Goal: Task Accomplishment & Management: Manage account settings

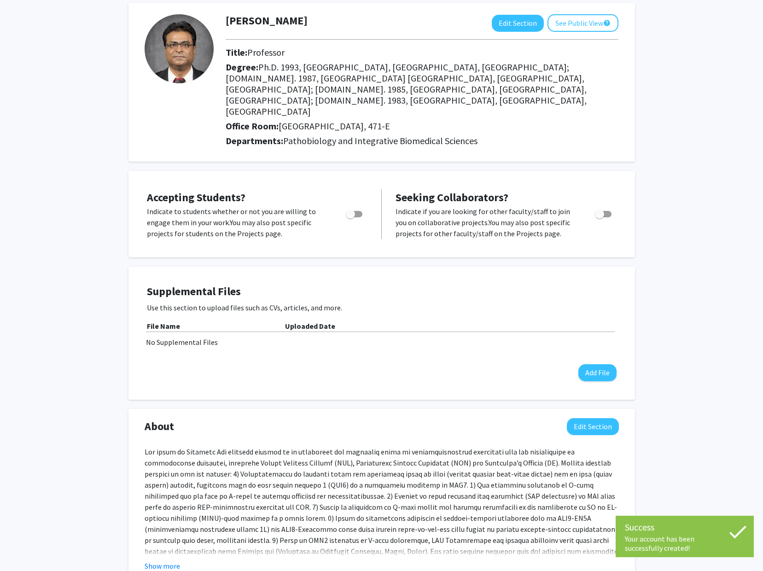
scroll to position [47, 0]
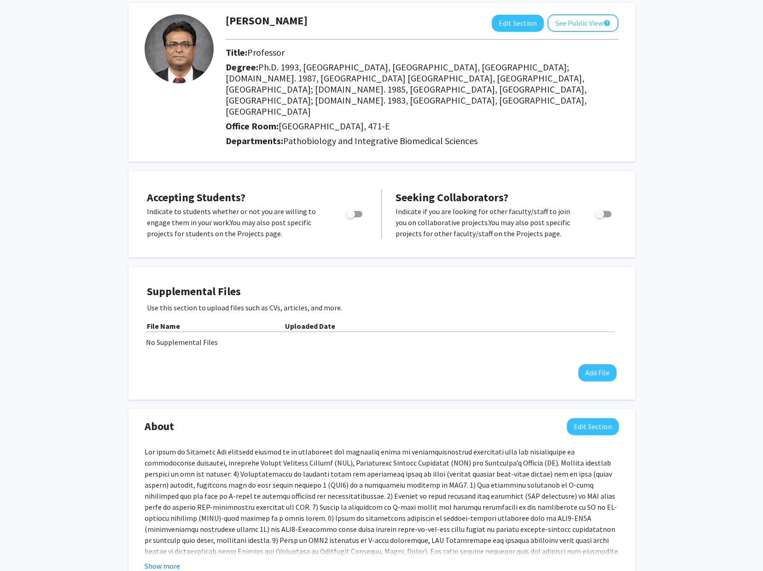
click at [352, 210] on span "Toggle" at bounding box center [350, 214] width 9 height 9
click at [351, 217] on input "Would you like to permit student requests?" at bounding box center [350, 217] width 0 height 0
checkbox input "true"
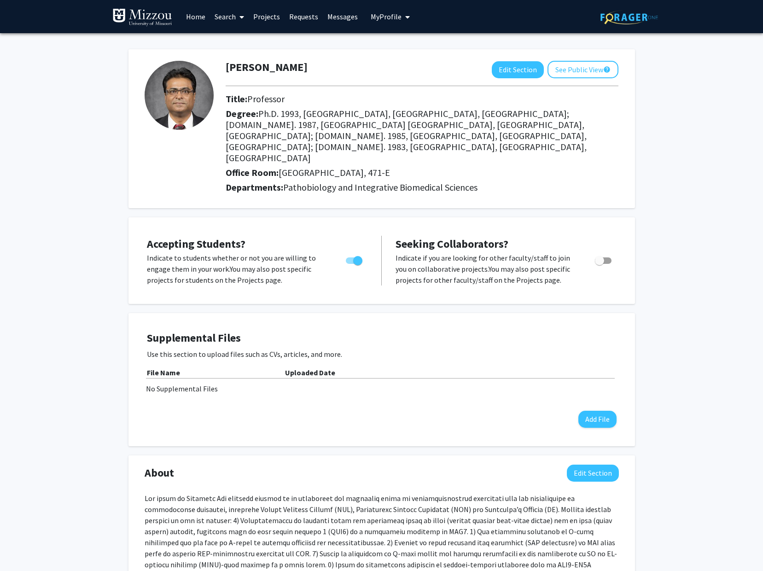
scroll to position [0, 0]
click at [599, 256] on span "Toggle" at bounding box center [599, 260] width 9 height 9
click at [599, 264] on input "Toggle" at bounding box center [599, 264] width 0 height 0
checkbox input "true"
click at [351, 257] on span "Toggle" at bounding box center [354, 260] width 17 height 6
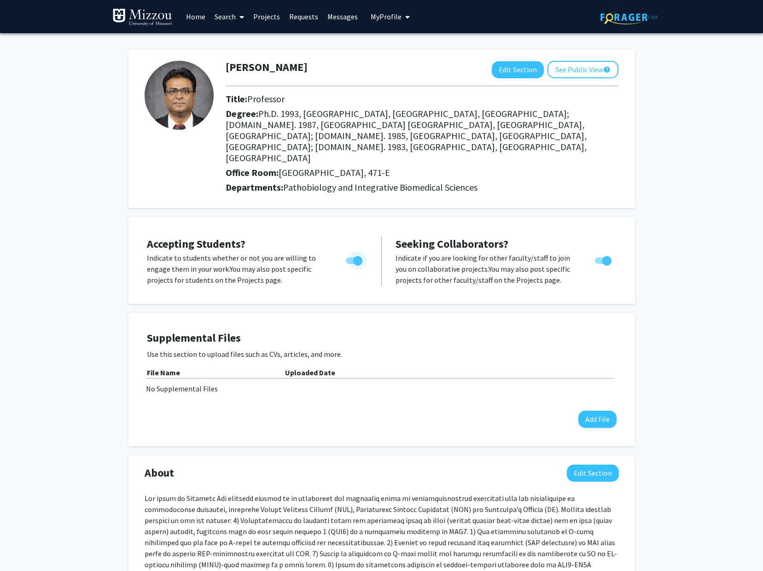
click at [351, 264] on input "Would you like to permit student requests?" at bounding box center [350, 264] width 0 height 0
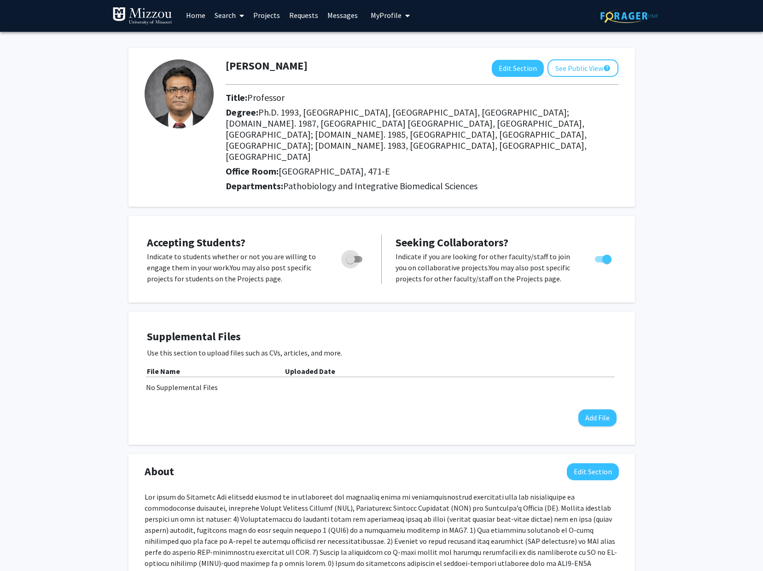
click at [351, 255] on span "Toggle" at bounding box center [350, 259] width 9 height 9
click at [351, 263] on input "Would you like to permit student requests?" at bounding box center [350, 263] width 0 height 0
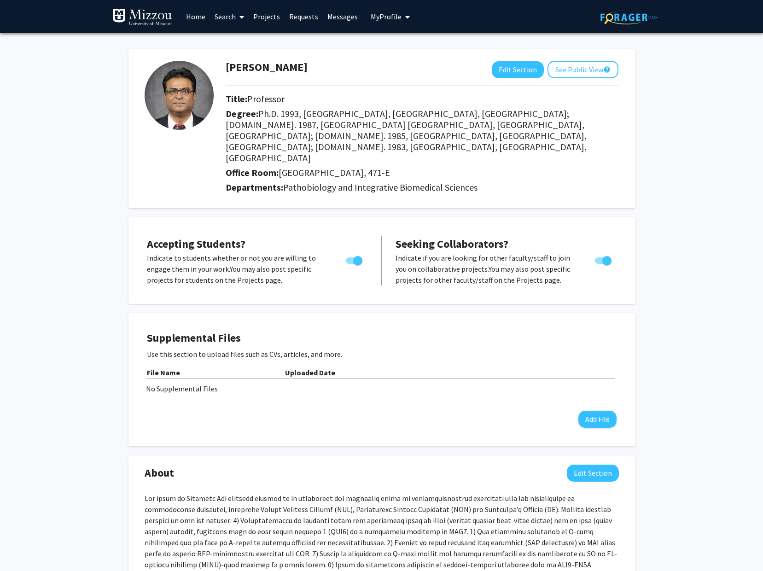
scroll to position [0, 0]
click at [405, 16] on icon "My profile dropdown to access profile and logout" at bounding box center [407, 16] width 5 height 7
click at [660, 164] on div "[PERSON_NAME] Edit Section See Public View help Title: Professor Degree: Ph.D. …" at bounding box center [381, 547] width 763 height 1029
click at [351, 257] on span "Toggle" at bounding box center [354, 260] width 17 height 6
click at [351, 264] on input "Would you like to permit student requests?" at bounding box center [350, 264] width 0 height 0
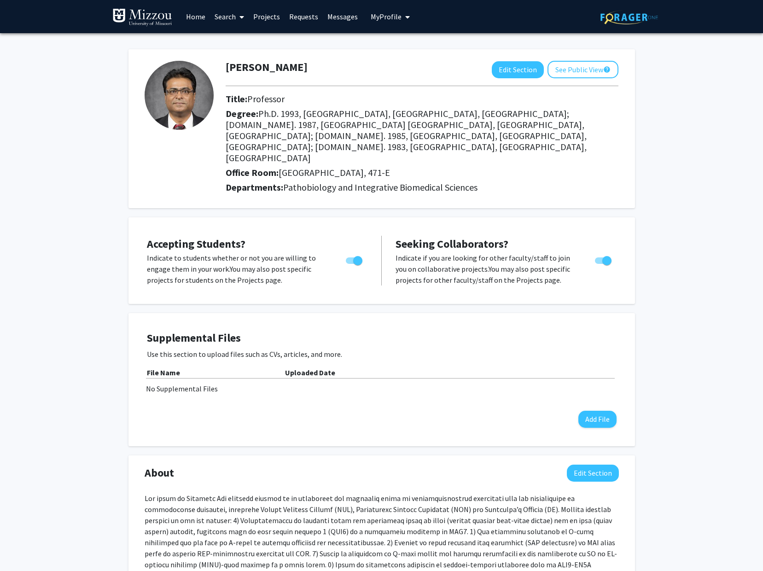
checkbox input "false"
click at [599, 257] on span "Toggle" at bounding box center [603, 260] width 17 height 6
click at [599, 264] on input "Toggle" at bounding box center [599, 264] width 0 height 0
checkbox input "false"
